Goal: Find specific page/section: Find specific page/section

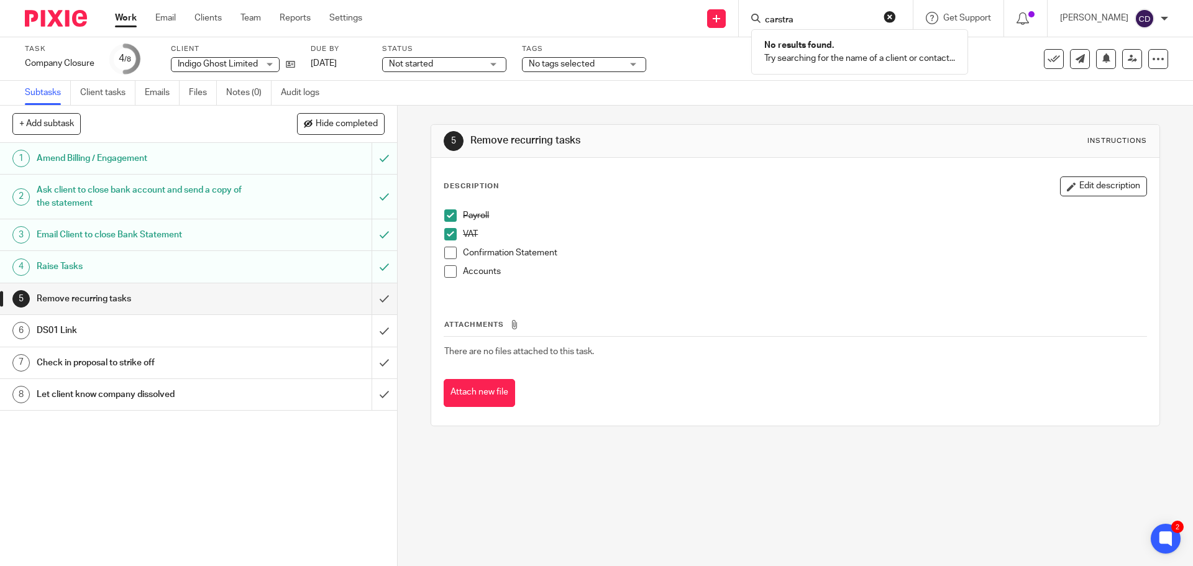
click at [843, 14] on form "carstra" at bounding box center [830, 19] width 132 height 16
drag, startPoint x: 836, startPoint y: 19, endPoint x: 789, endPoint y: 12, distance: 47.1
click at [791, 12] on form "carstra" at bounding box center [830, 19] width 132 height 16
type input "c"
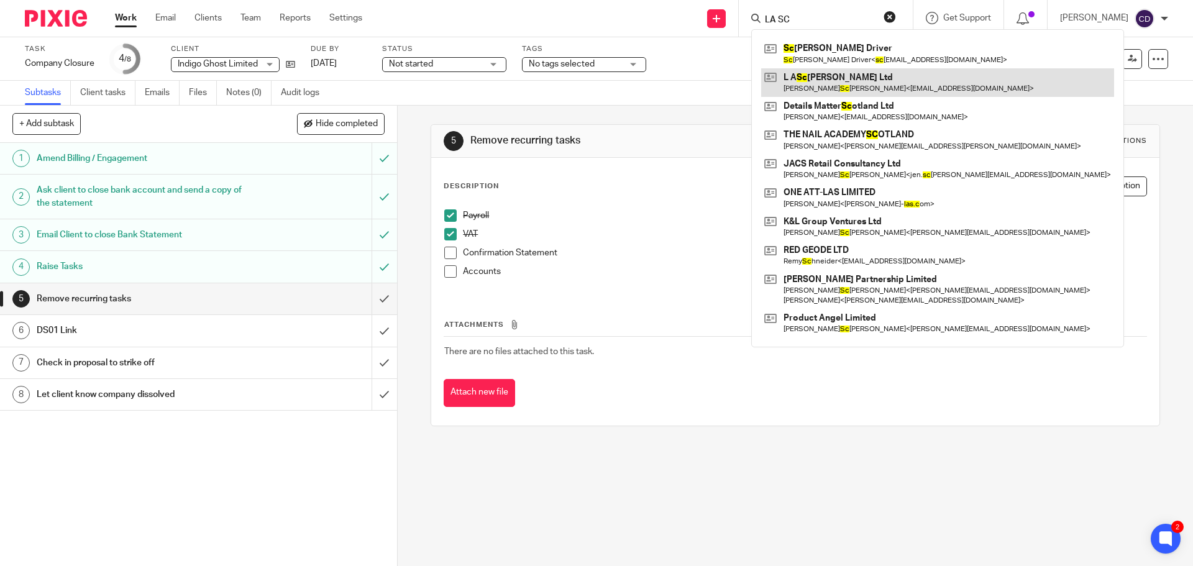
type input "LA SC"
click at [808, 74] on link at bounding box center [937, 82] width 353 height 29
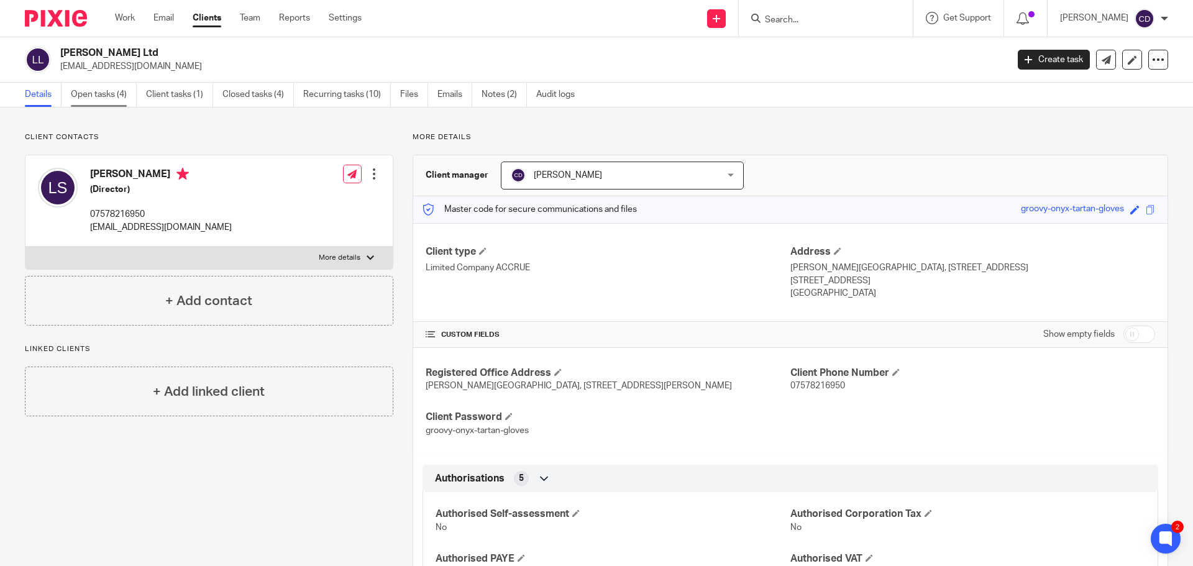
click at [98, 91] on link "Open tasks (4)" at bounding box center [104, 95] width 66 height 24
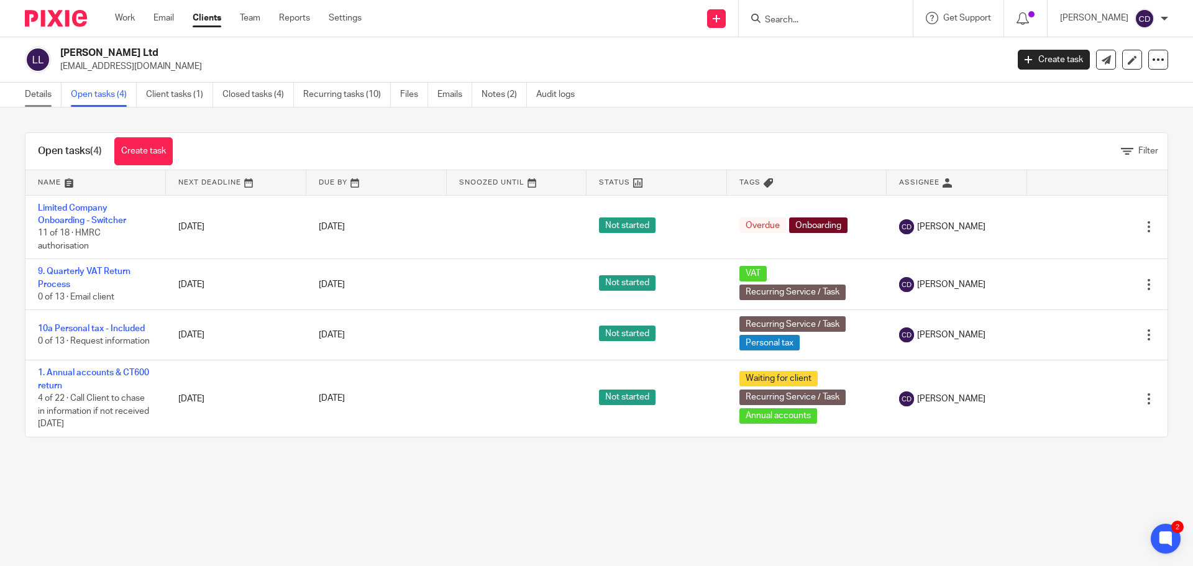
click at [47, 97] on link "Details" at bounding box center [43, 95] width 37 height 24
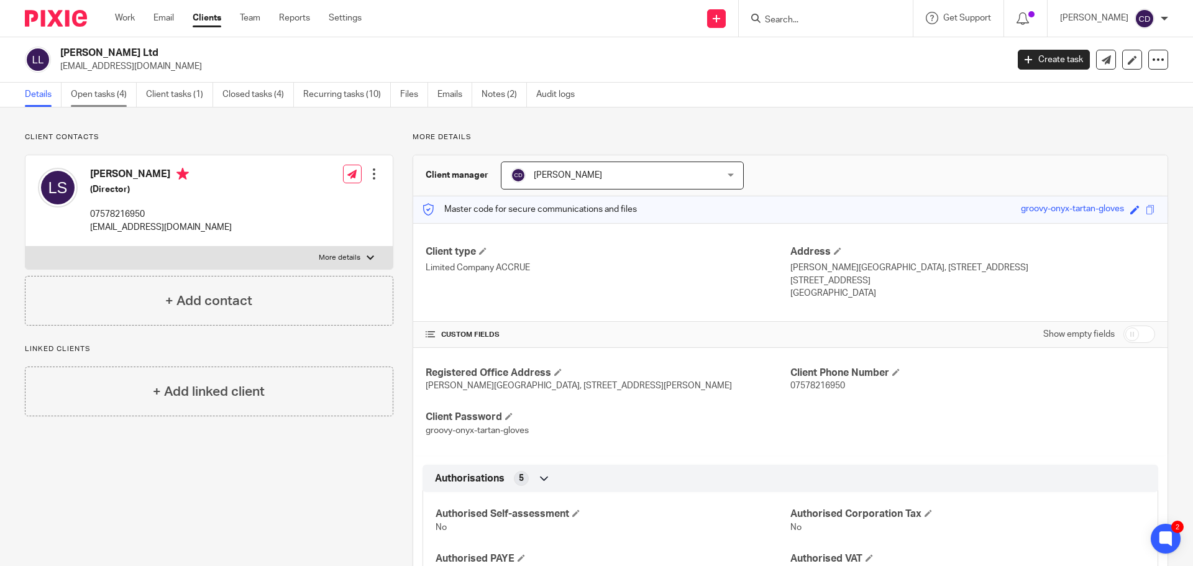
click at [96, 101] on link "Open tasks (4)" at bounding box center [104, 95] width 66 height 24
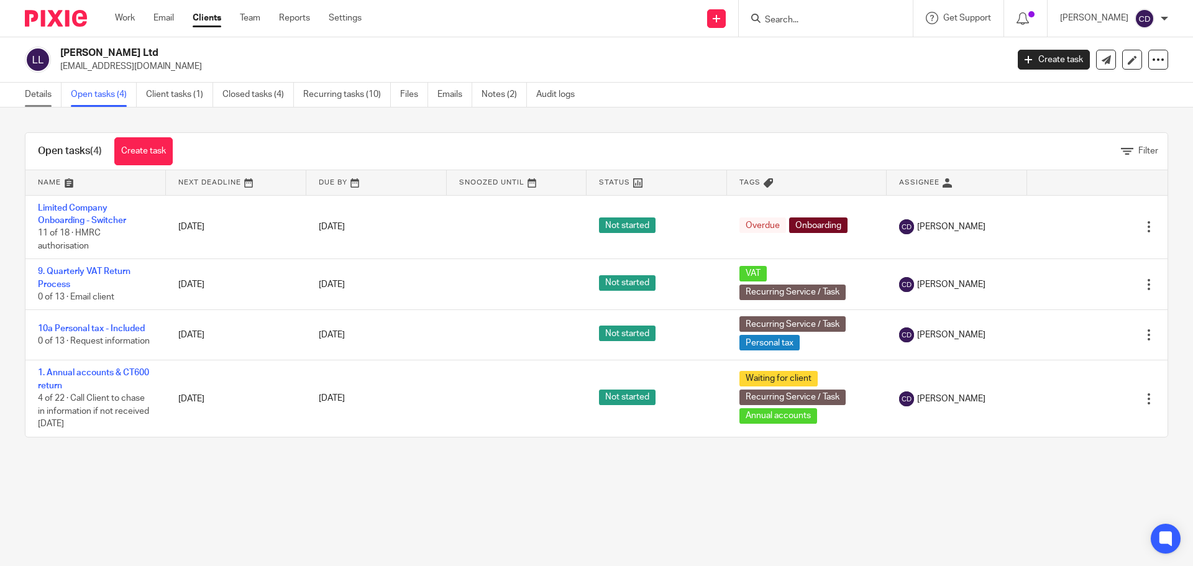
click at [37, 88] on link "Details" at bounding box center [43, 95] width 37 height 24
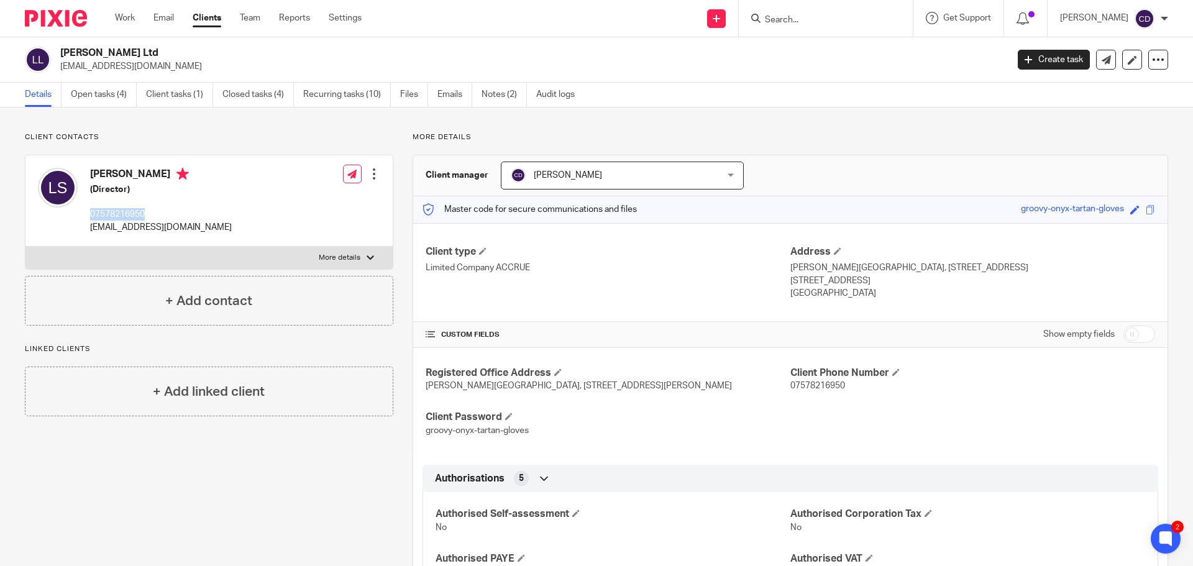
drag, startPoint x: 162, startPoint y: 211, endPoint x: 91, endPoint y: 211, distance: 71.5
click at [91, 211] on p "07578216950" at bounding box center [161, 214] width 142 height 12
copy p "07578216950"
